Goal: Communication & Community: Share content

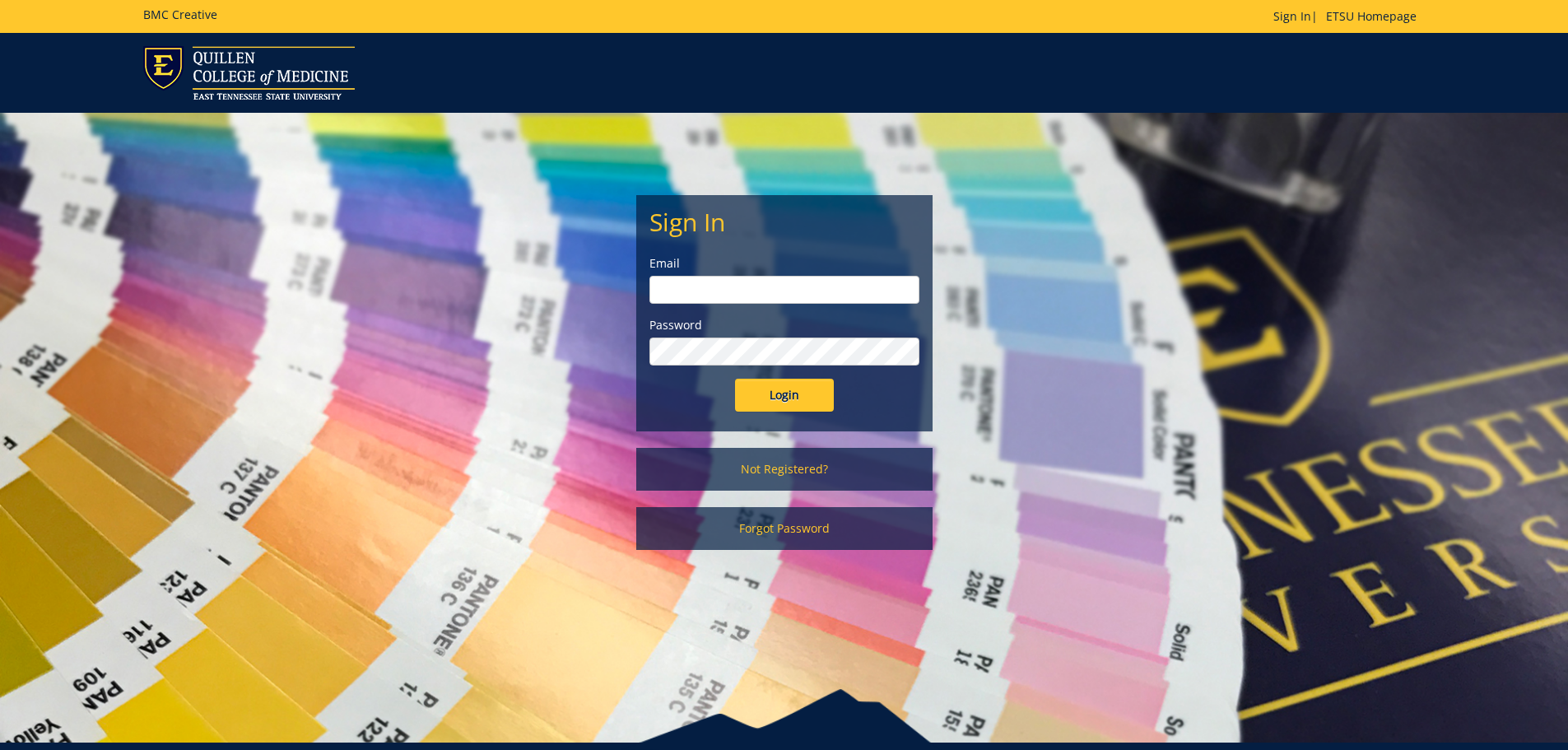
type input "metcalf@etsu.edu"
click at [802, 398] on input "Login" at bounding box center [784, 395] width 99 height 33
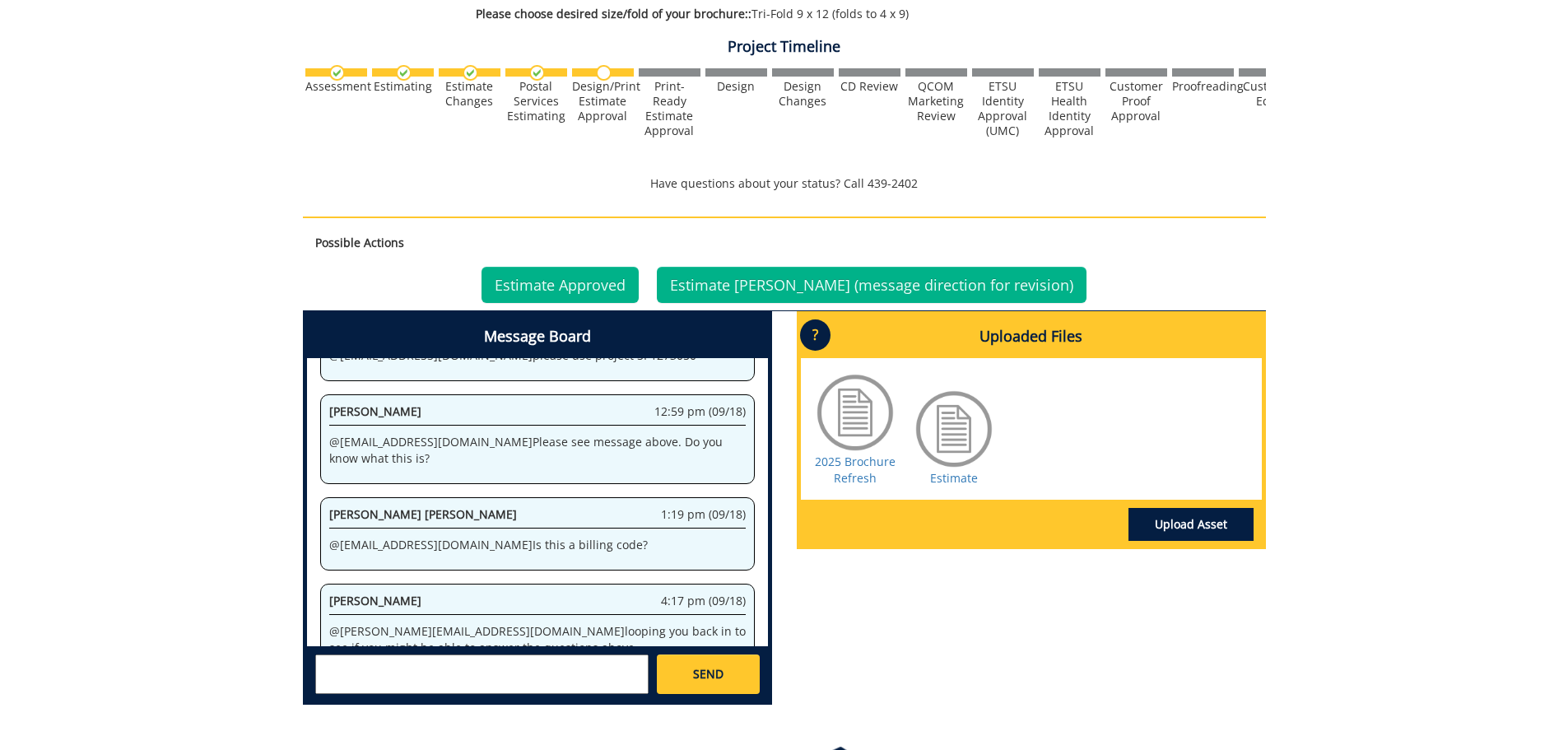
scroll to position [527, 0]
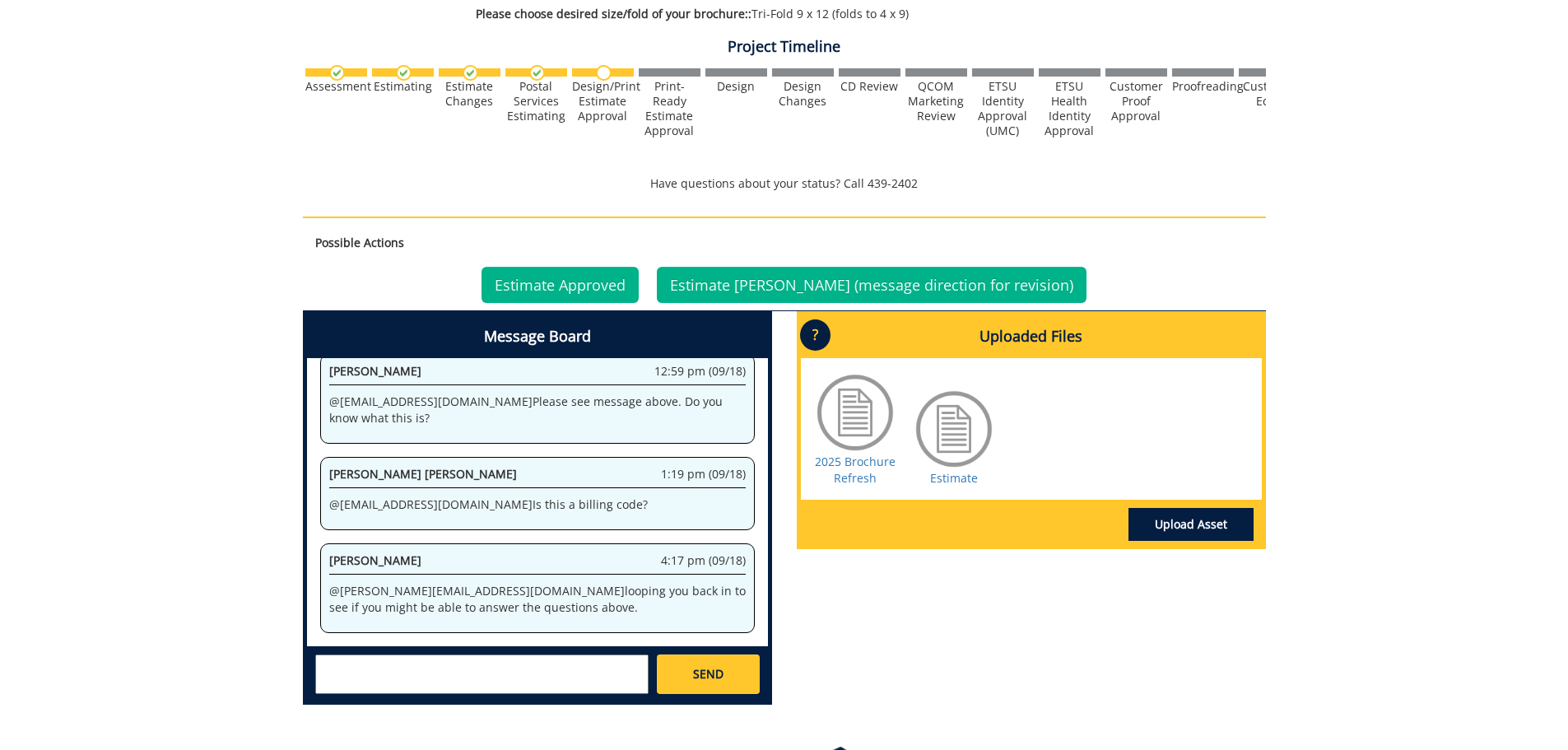
click at [351, 672] on textarea at bounding box center [482, 674] width 333 height 40
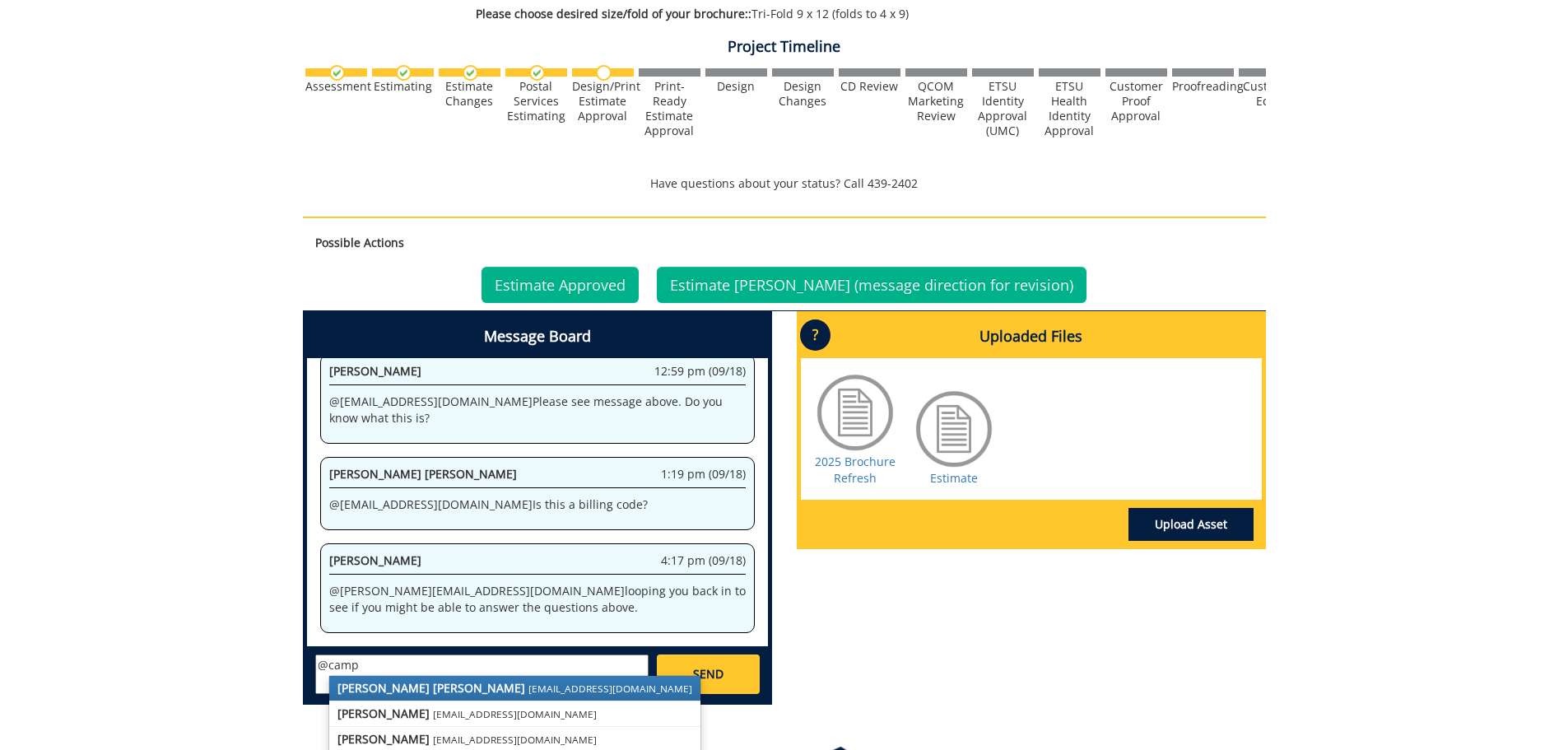
click at [360, 679] on link "Taylor C. Campbell campbelltc@etsu.edu" at bounding box center [515, 687] width 371 height 25
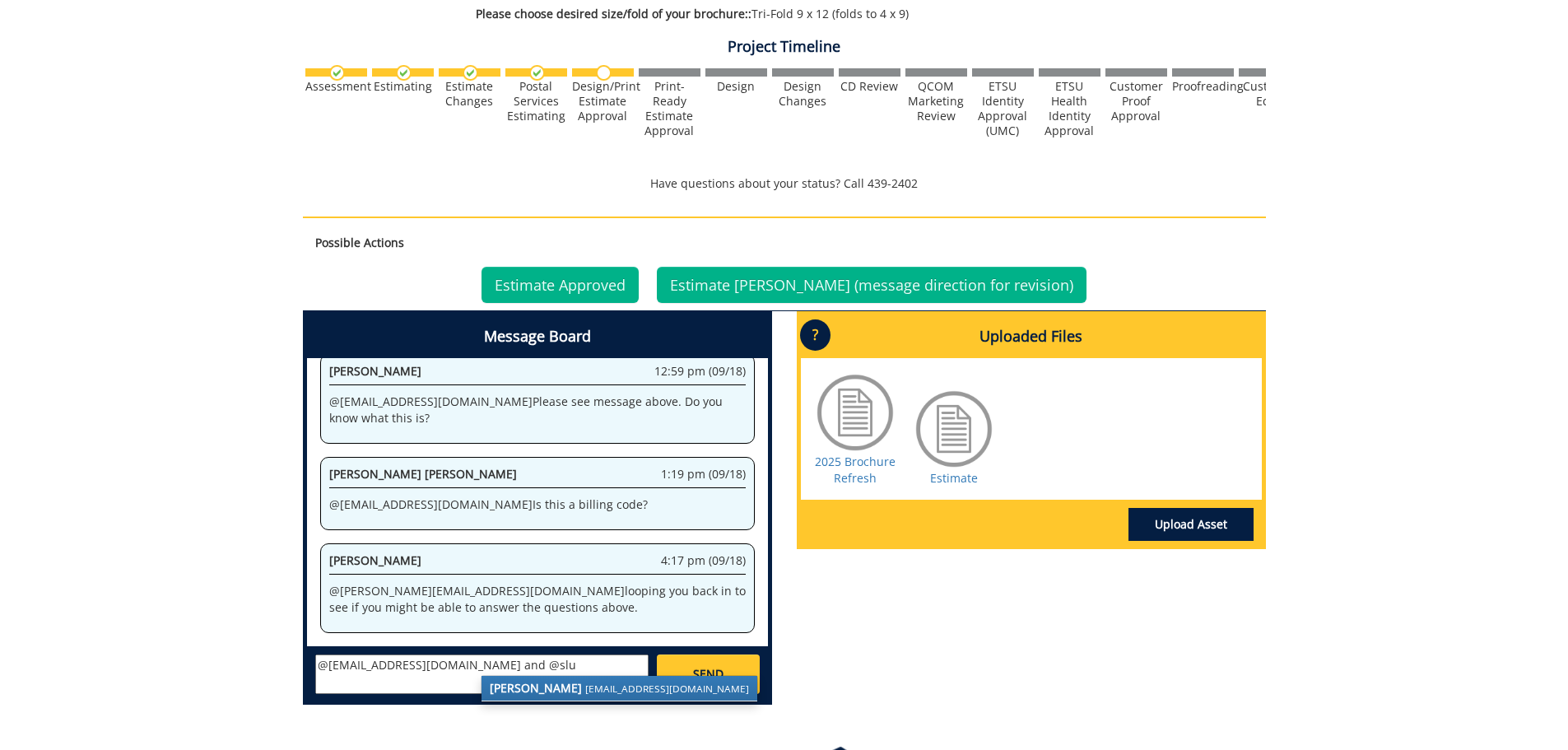
click at [525, 689] on strong "[PERSON_NAME]" at bounding box center [535, 687] width 93 height 15
type textarea "@[EMAIL_ADDRESS][DOMAIN_NAME] and @[EMAIL_ADDRESS][DOMAIN_NAME] that is the num…"
click at [685, 664] on link "SEND" at bounding box center [708, 674] width 102 height 40
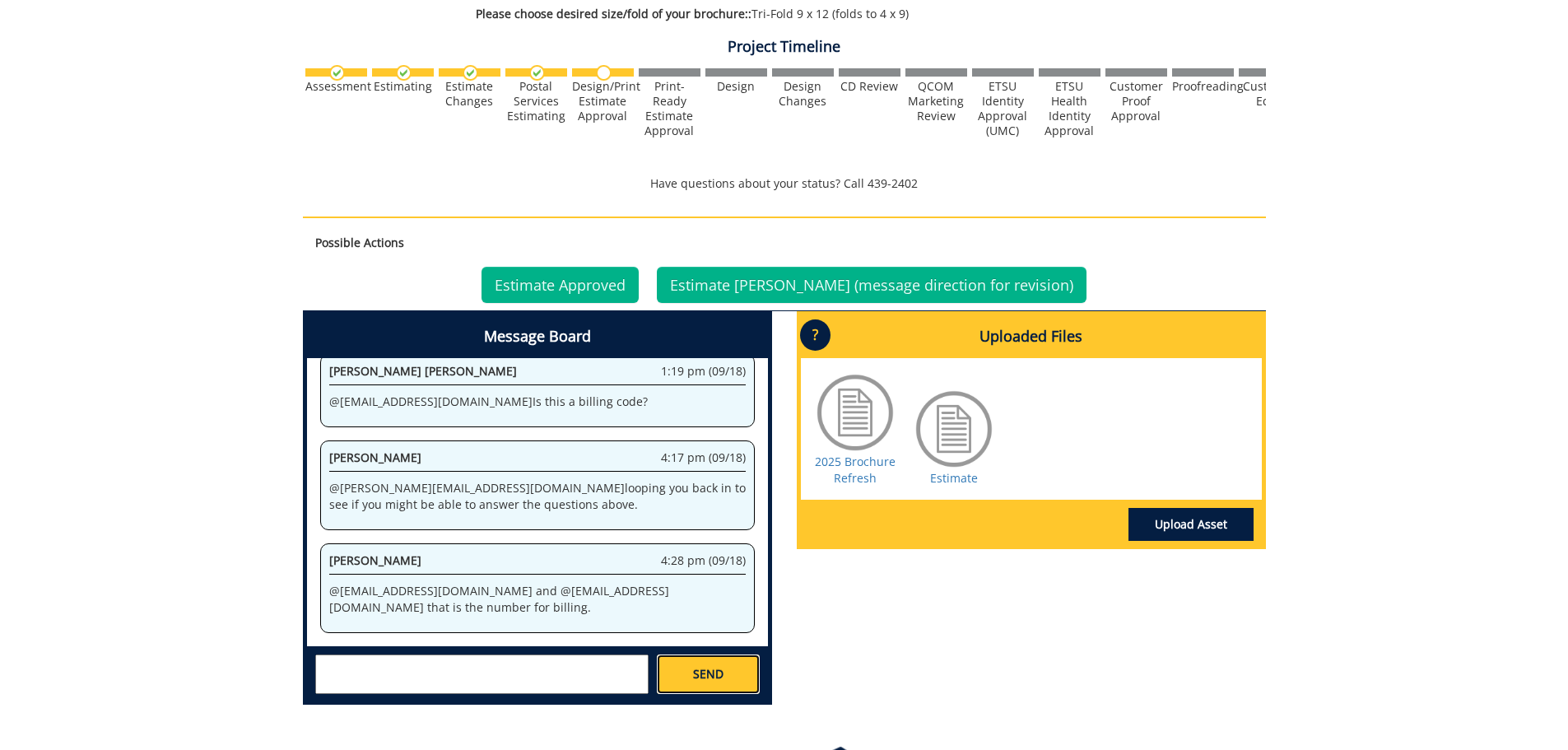
scroll to position [2441, 0]
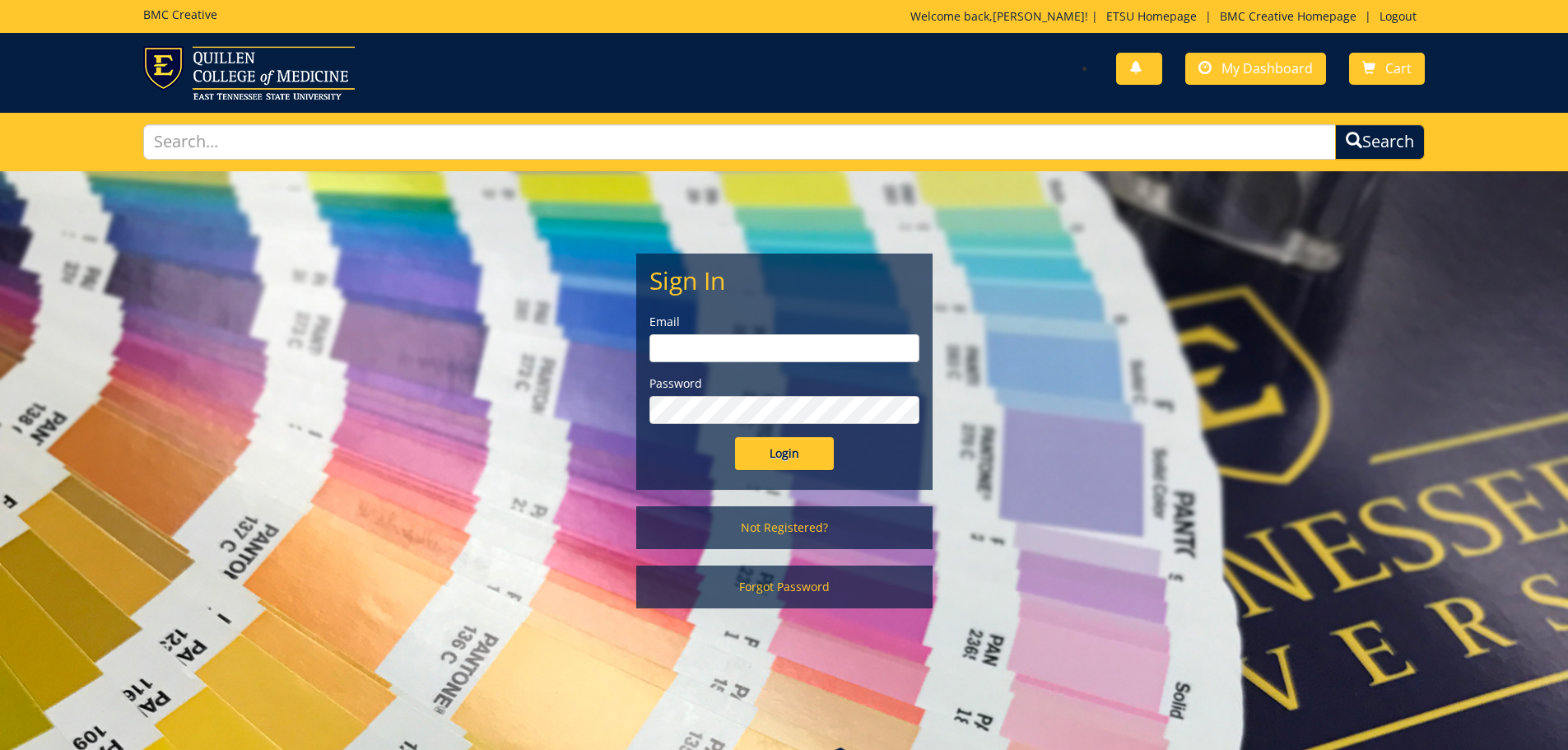
type input "metcalf@etsu.edu"
click at [764, 456] on input "Login" at bounding box center [784, 453] width 99 height 33
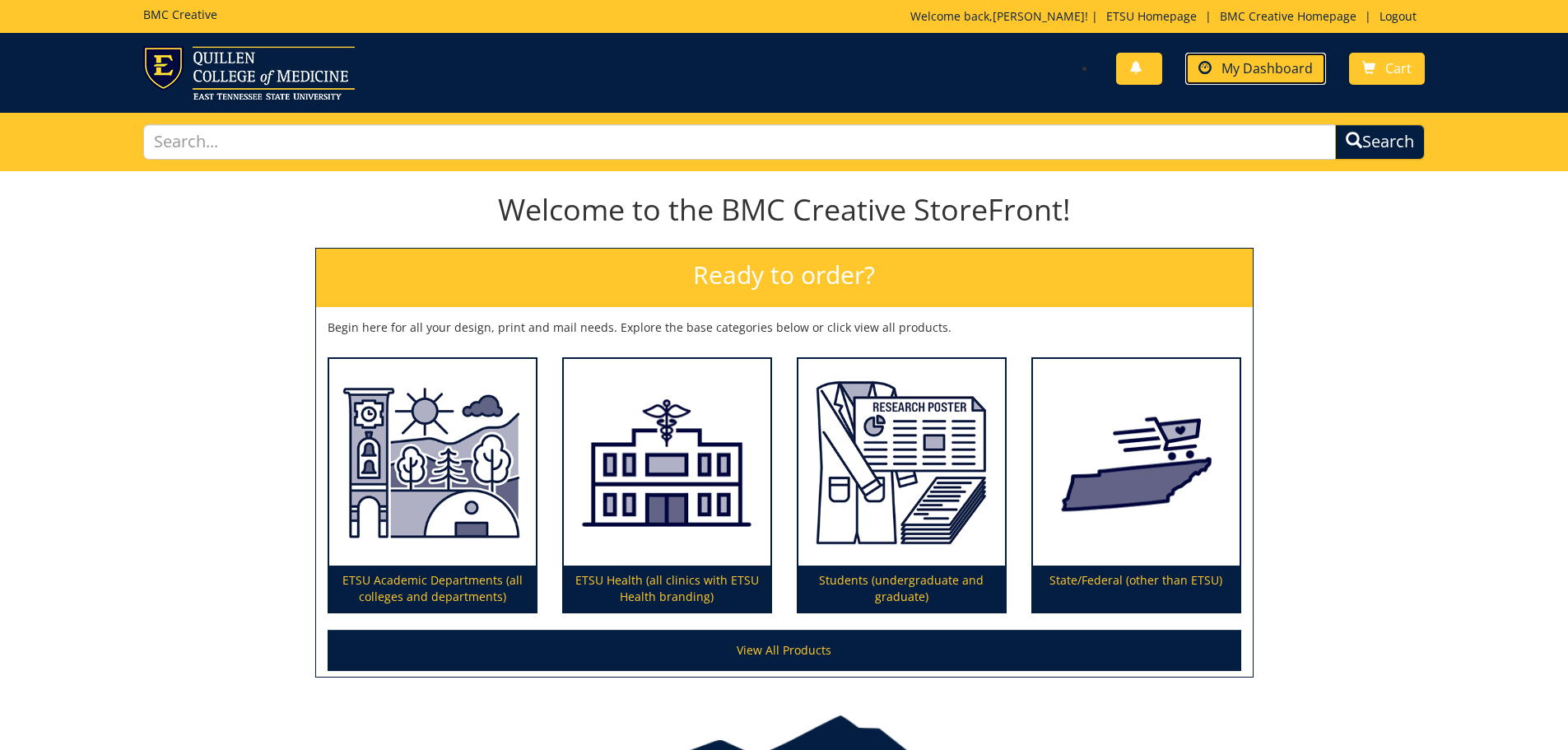
click at [1268, 69] on span "My Dashboard" at bounding box center [1267, 68] width 92 height 18
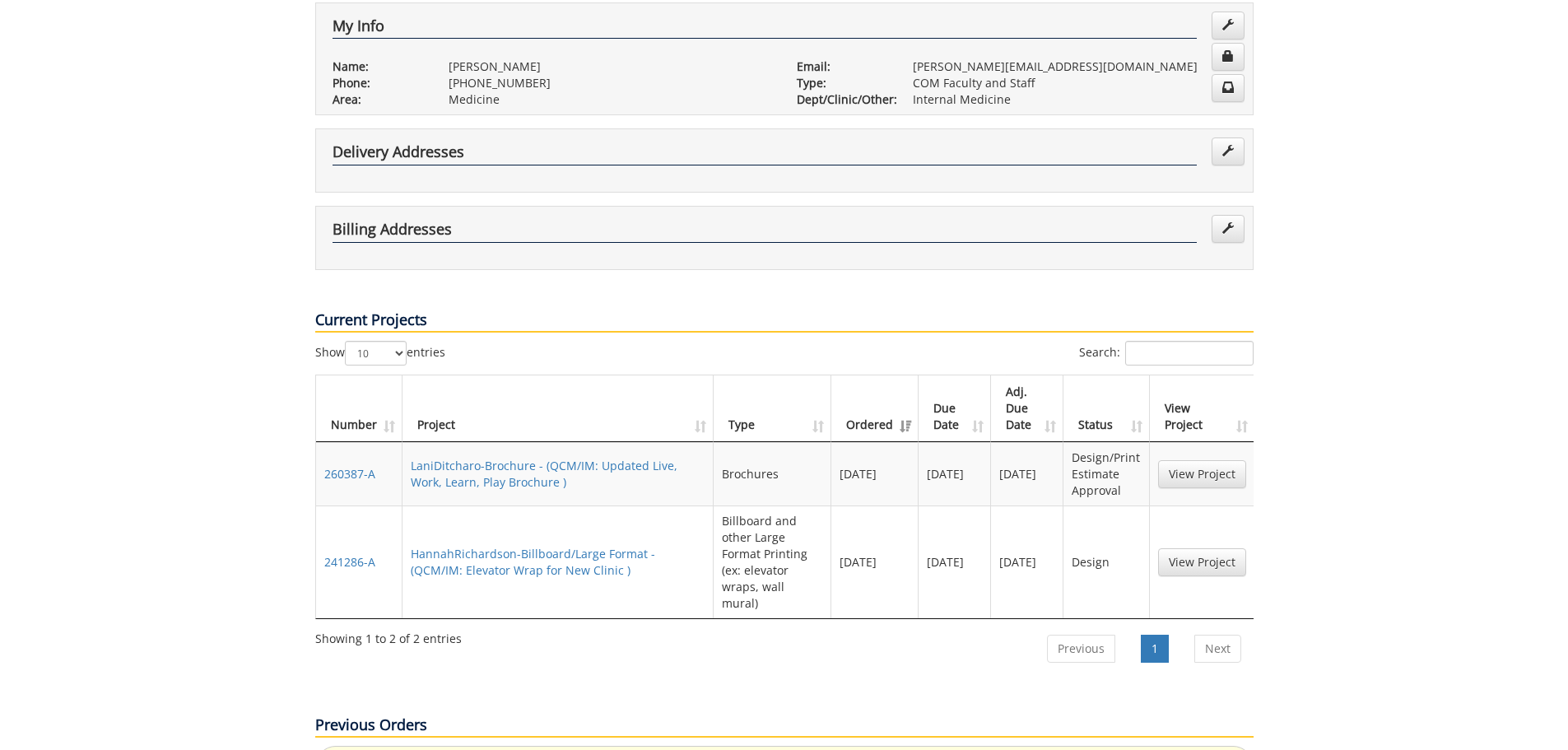
scroll to position [330, 0]
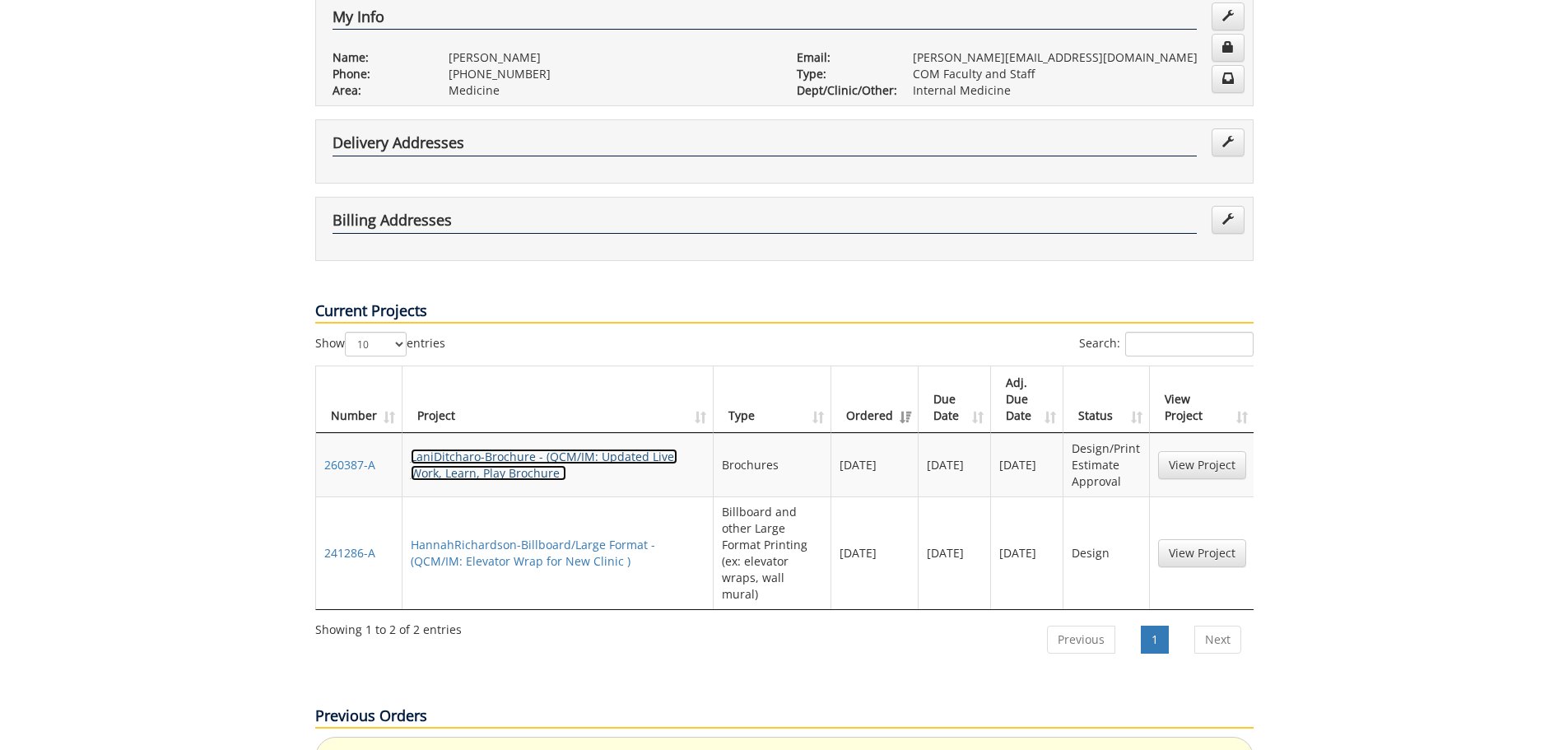
click at [528, 448] on link "LaniDitcharo-Brochure - (QCM/IM: Updated Live, Work, Learn, Play Brochure )" at bounding box center [544, 465] width 267 height 32
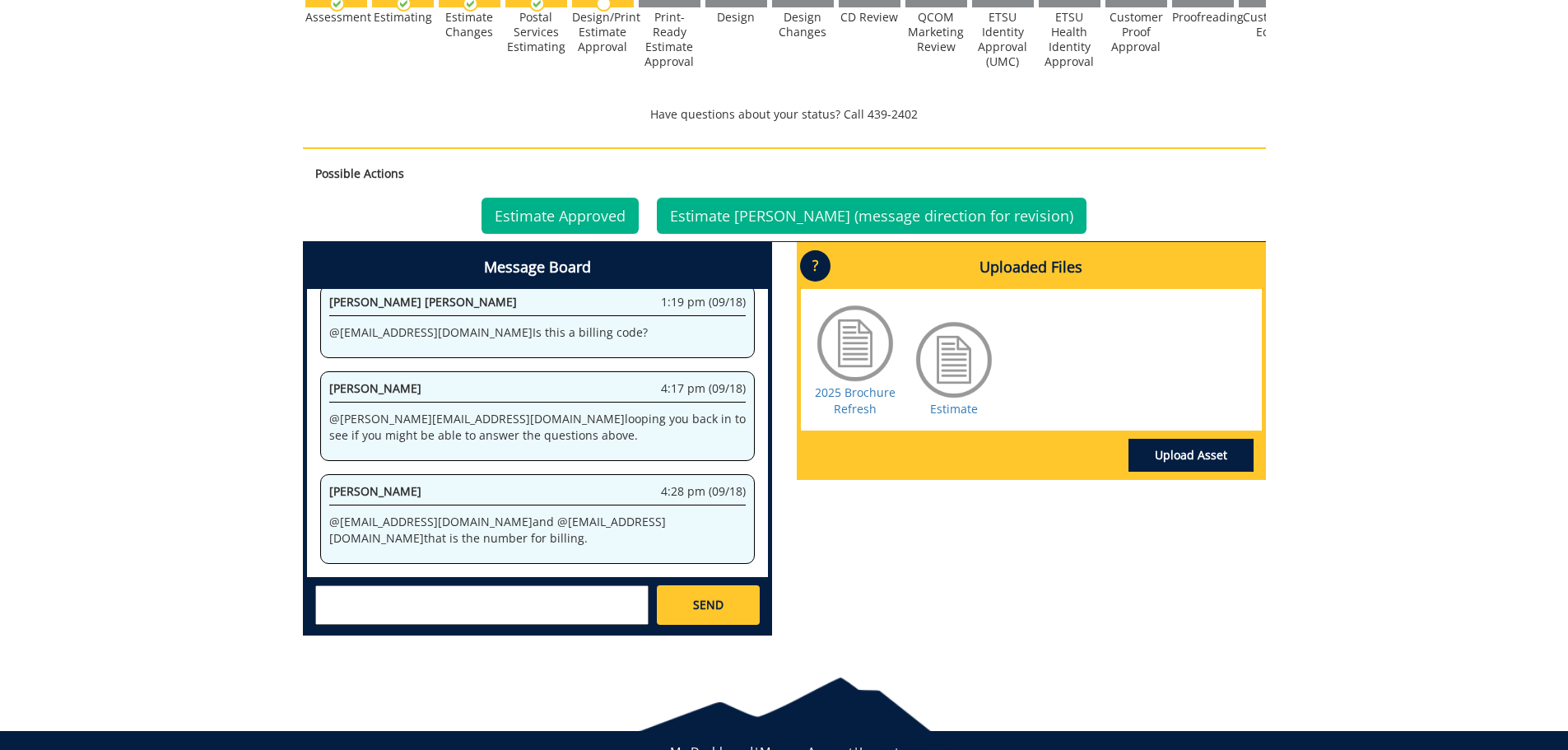
scroll to position [621, 0]
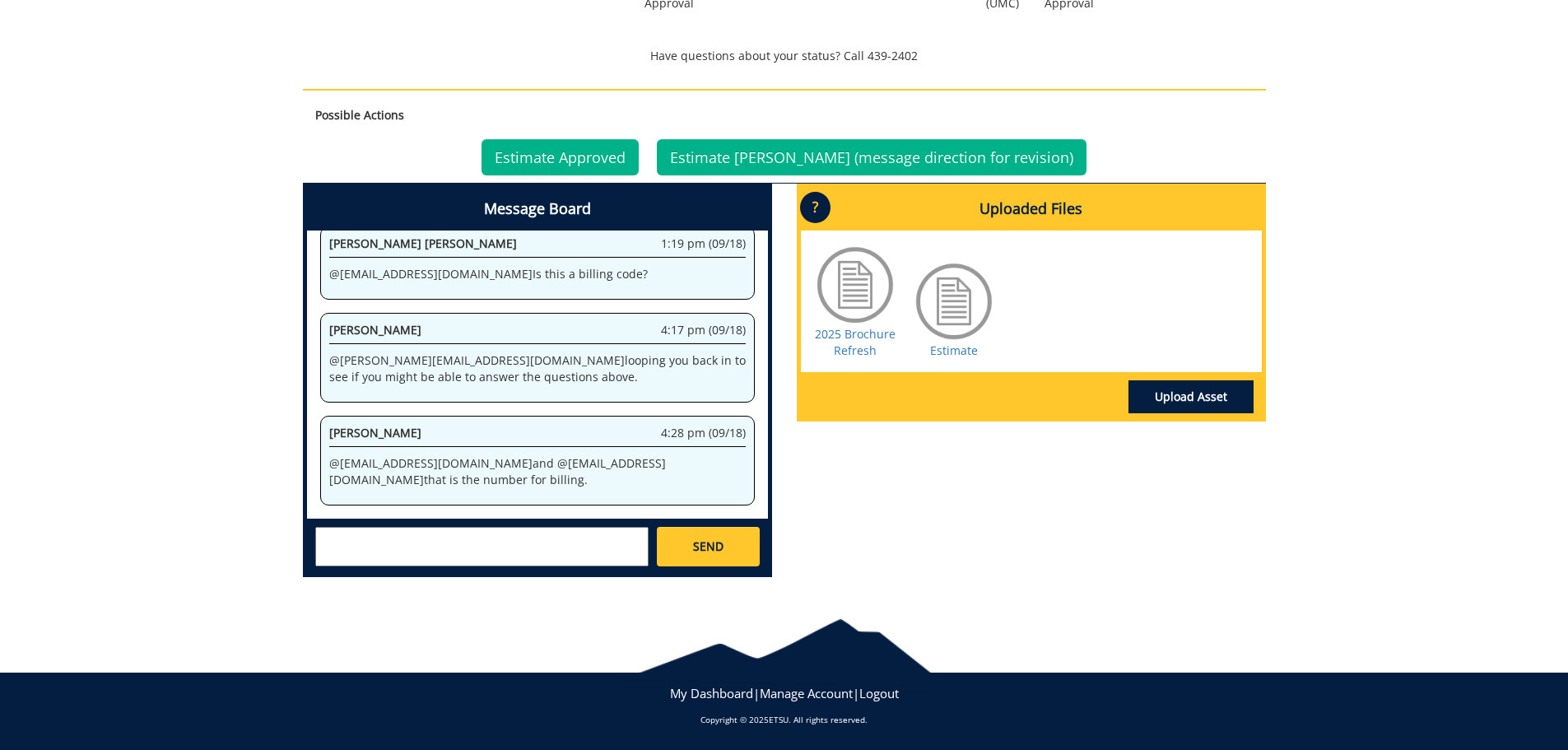
click at [362, 547] on textarea at bounding box center [482, 546] width 333 height 40
paste textarea "20-60000-300100-760-75450-300-520-999-999-999-99"
click at [317, 534] on textarea "20-60000-300100-760-75450-300-520-999-999-999-99" at bounding box center [482, 546] width 333 height 40
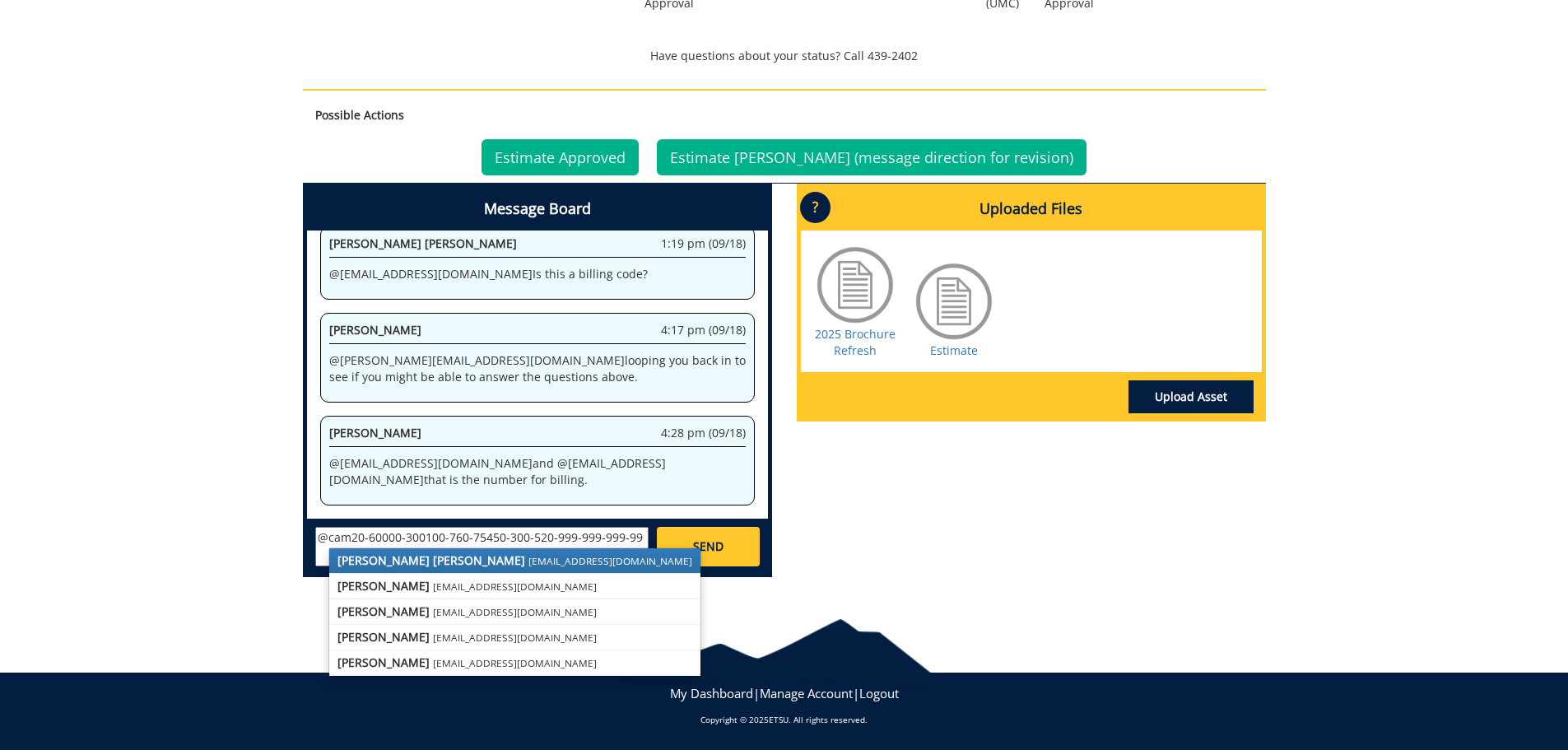
click at [350, 565] on strong "[PERSON_NAME] [PERSON_NAME]" at bounding box center [431, 560] width 188 height 15
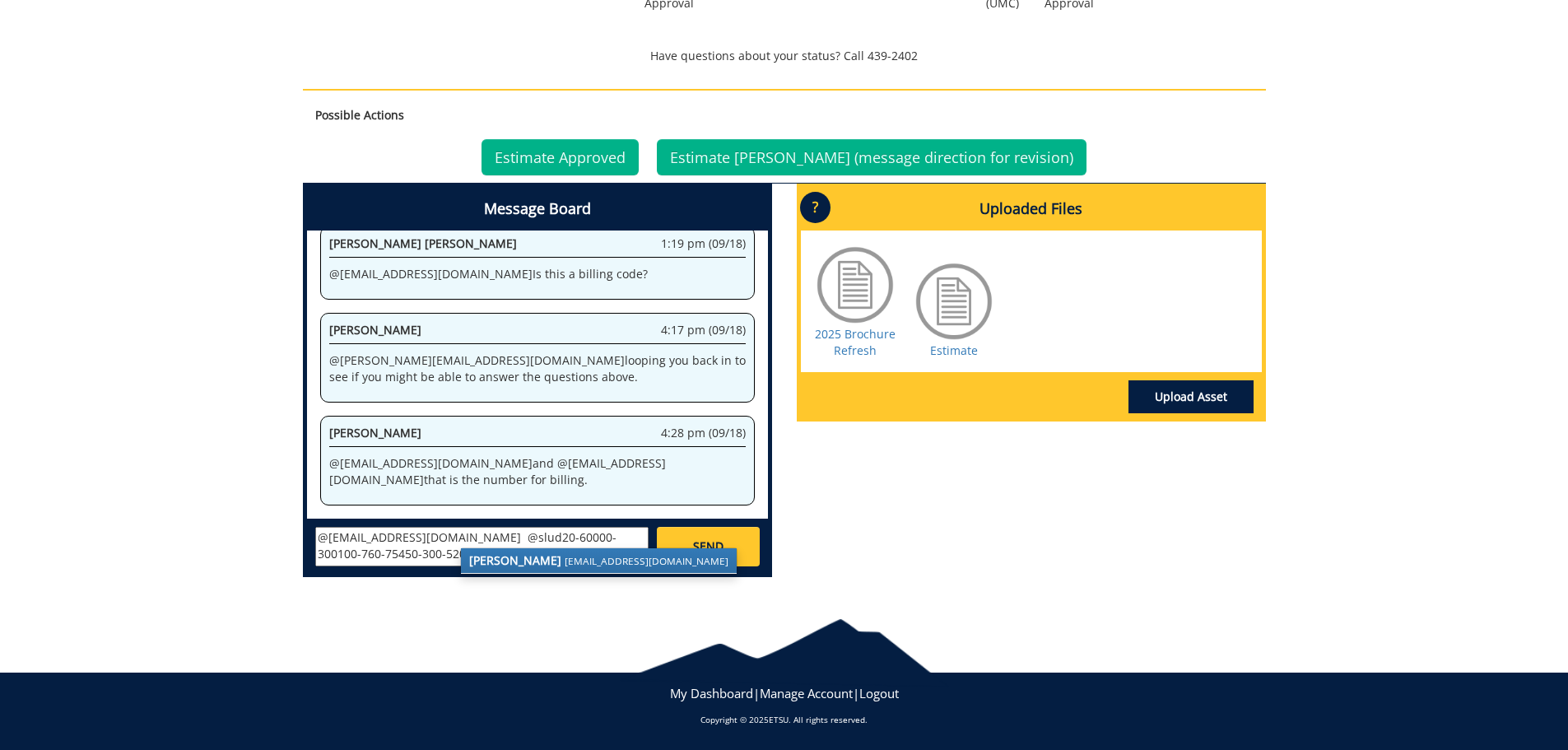
click at [490, 564] on strong "[PERSON_NAME]" at bounding box center [515, 560] width 93 height 15
click at [537, 537] on textarea "@[EMAIL_ADDRESS][DOMAIN_NAME] @[EMAIL_ADDRESS][DOMAIN_NAME] This is a grant. Yo…" at bounding box center [482, 546] width 333 height 40
type textarea "@[EMAIL_ADDRESS][DOMAIN_NAME] @[EMAIL_ADDRESS][DOMAIN_NAME] This is a grant. Yo…"
click at [708, 539] on span "SEND" at bounding box center [708, 546] width 31 height 16
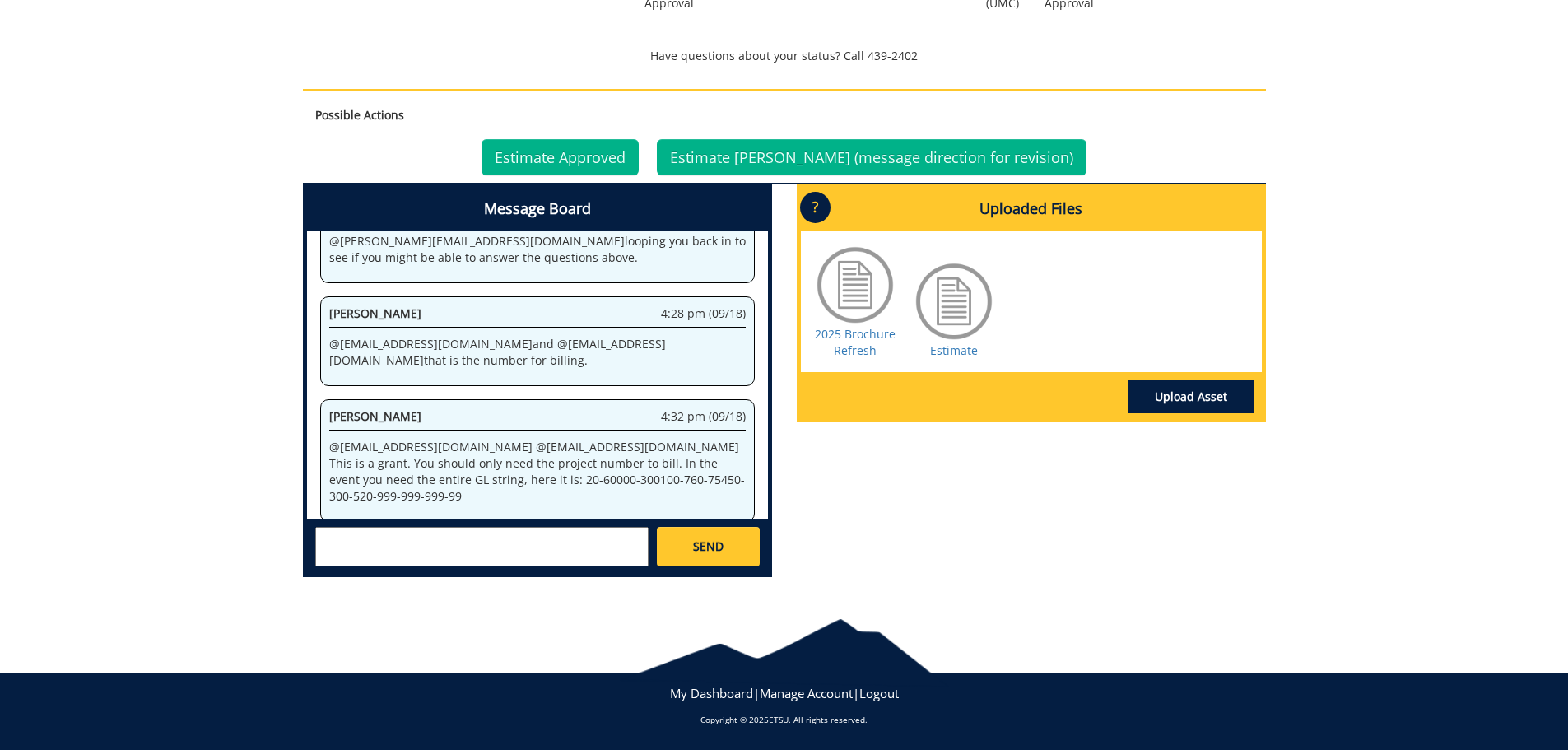
scroll to position [2799, 0]
